Goal: Task Accomplishment & Management: Manage account settings

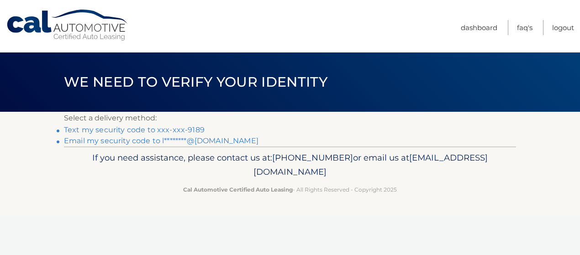
click at [176, 128] on link "Text my security code to xxx-xxx-9189" at bounding box center [134, 130] width 141 height 9
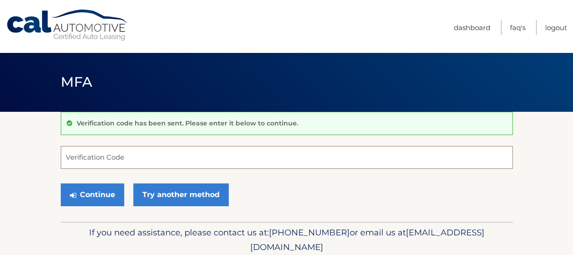
click at [142, 158] on input "Verification Code" at bounding box center [287, 157] width 452 height 23
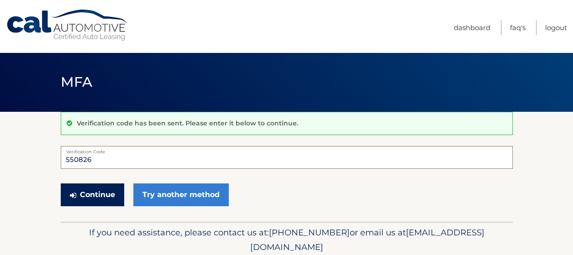
type input "550826"
click at [105, 195] on button "Continue" at bounding box center [93, 195] width 64 height 23
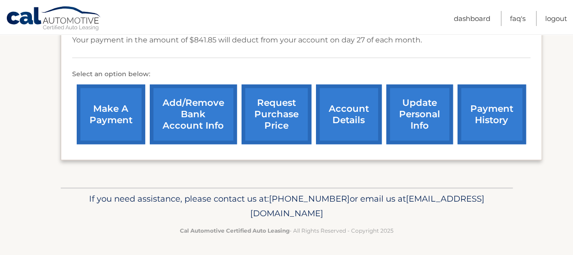
scroll to position [319, 0]
